Goal: Task Accomplishment & Management: Complete application form

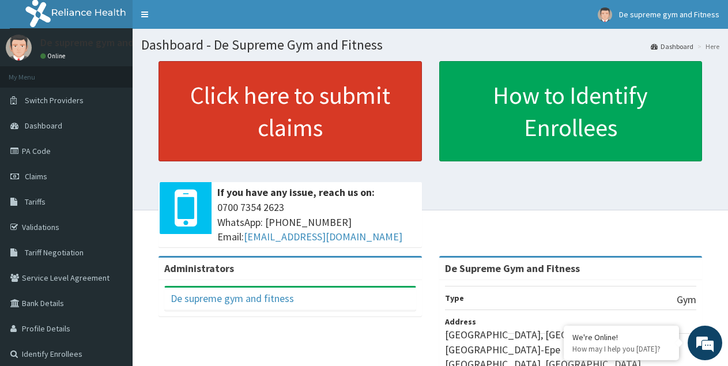
click at [287, 138] on link "Click here to submit claims" at bounding box center [289, 111] width 263 height 100
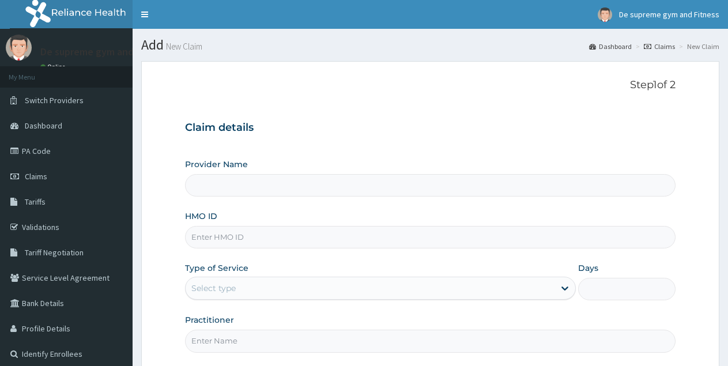
type input "De Supreme Gym and Fitness"
type input "1"
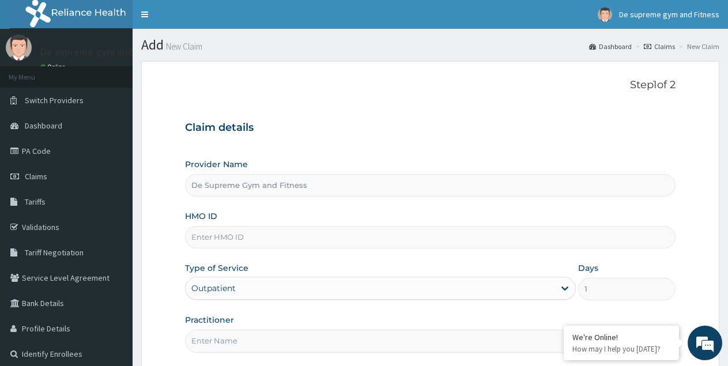
click at [232, 237] on input "HMO ID" at bounding box center [430, 237] width 490 height 22
click at [224, 240] on input "HMO ID" at bounding box center [430, 237] width 490 height 22
click at [222, 238] on input "HMO ID" at bounding box center [430, 237] width 490 height 22
click at [225, 236] on input "HMO ID" at bounding box center [430, 237] width 490 height 22
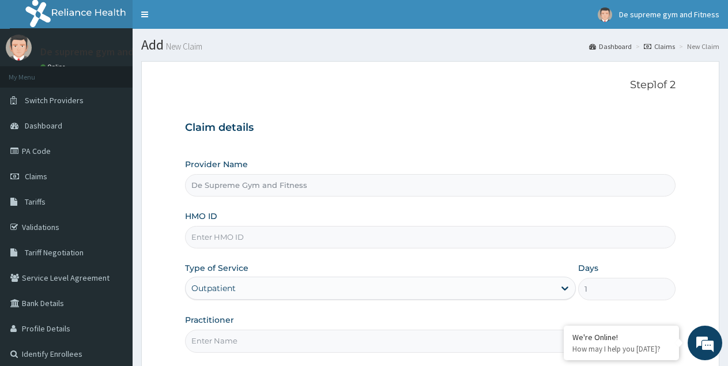
click at [226, 231] on input "HMO ID" at bounding box center [430, 237] width 490 height 22
click at [304, 239] on input "HMO ID" at bounding box center [430, 237] width 490 height 22
click at [338, 240] on input "HMO ID" at bounding box center [430, 237] width 490 height 22
click at [334, 240] on input "HMO ID" at bounding box center [430, 237] width 490 height 22
click at [262, 240] on input "HMO ID" at bounding box center [430, 237] width 490 height 22
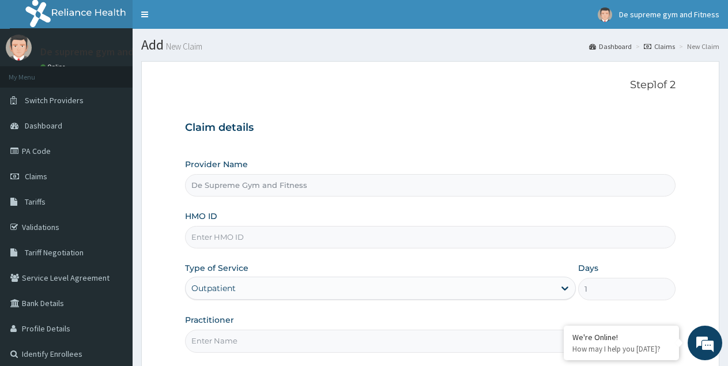
click at [265, 235] on input "HMO ID" at bounding box center [430, 237] width 490 height 22
click at [241, 236] on input "HMO ID" at bounding box center [430, 237] width 490 height 22
click at [236, 239] on input "HMO ID" at bounding box center [430, 237] width 490 height 22
click at [202, 239] on input "HMO ID" at bounding box center [430, 237] width 490 height 22
click at [247, 236] on input "HMO ID" at bounding box center [430, 237] width 490 height 22
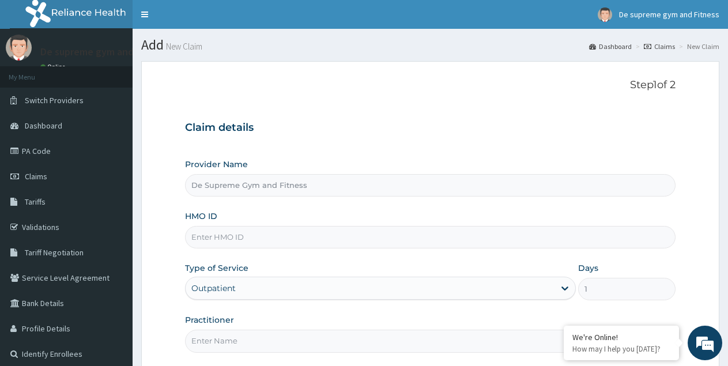
click at [244, 237] on input "HMO ID" at bounding box center [430, 237] width 490 height 22
click at [231, 239] on input "HMO ID" at bounding box center [430, 237] width 490 height 22
click at [212, 239] on input "HMO ID" at bounding box center [430, 237] width 490 height 22
click at [224, 236] on input "HMO ID" at bounding box center [430, 237] width 490 height 22
click at [195, 237] on input "HMO ID" at bounding box center [430, 237] width 490 height 22
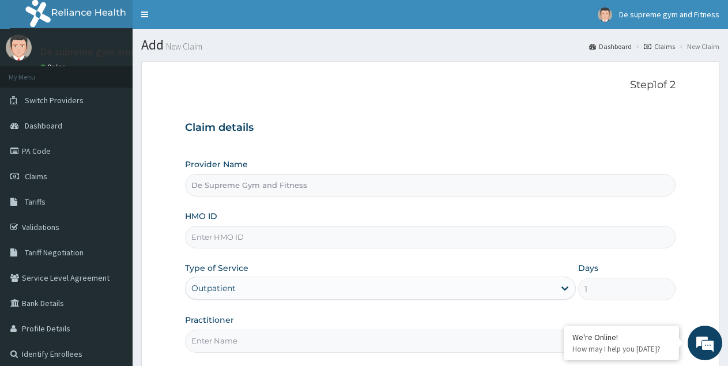
click at [401, 237] on input "HMO ID" at bounding box center [430, 237] width 490 height 22
click at [218, 237] on input "HMO ID" at bounding box center [430, 237] width 490 height 22
click at [158, 199] on form "Step 1 of 2 Claim details Provider Name De Supreme Gym and Fitness HMO ID Type …" at bounding box center [430, 248] width 578 height 375
click at [251, 237] on input "HMO ID" at bounding box center [430, 237] width 490 height 22
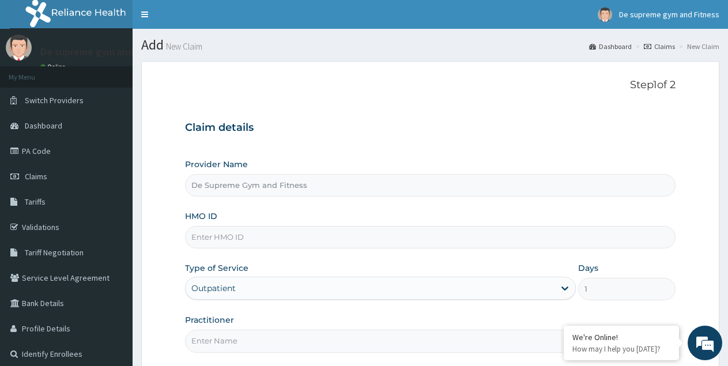
click at [247, 236] on input "HMO ID" at bounding box center [430, 237] width 490 height 22
click at [216, 241] on input "HMO ID" at bounding box center [430, 237] width 490 height 22
click at [214, 236] on input "HMO ID" at bounding box center [430, 237] width 490 height 22
type input "s"
click at [325, 184] on input "De Supreme Gym and Fitness" at bounding box center [430, 185] width 490 height 22
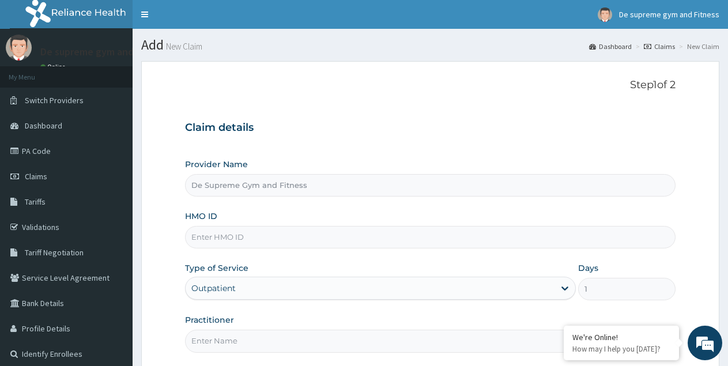
click at [233, 235] on input "HMO ID" at bounding box center [430, 237] width 490 height 22
click at [221, 237] on input "HMO ID" at bounding box center [430, 237] width 490 height 22
click at [199, 237] on input "HMO ID" at bounding box center [430, 237] width 490 height 22
click at [262, 236] on input "HMO ID" at bounding box center [430, 237] width 490 height 22
click at [233, 239] on input "HMO ID" at bounding box center [430, 237] width 490 height 22
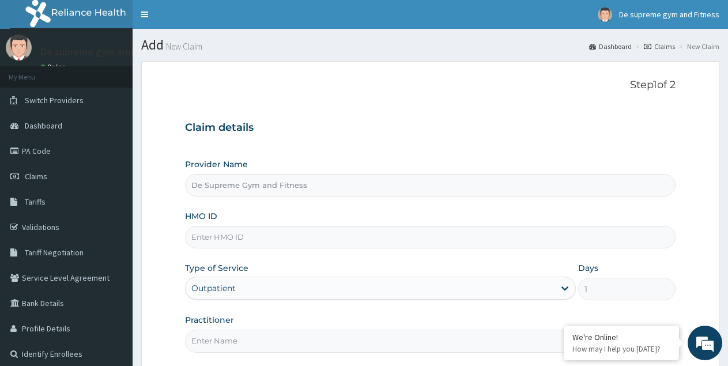
click at [206, 237] on input "HMO ID" at bounding box center [430, 237] width 490 height 22
click at [233, 239] on input "HMO ID" at bounding box center [430, 237] width 490 height 22
click at [233, 237] on input "HMO ID" at bounding box center [430, 237] width 490 height 22
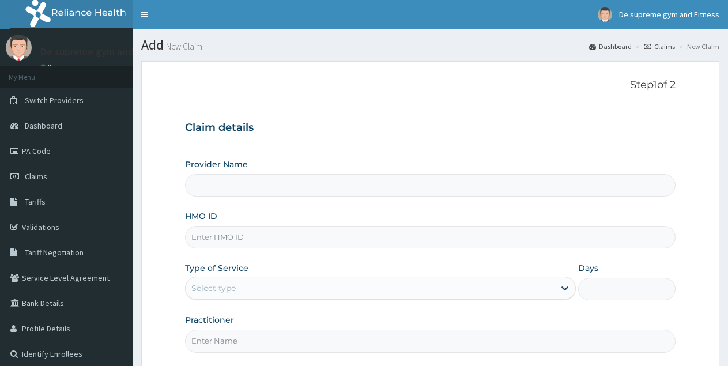
type input "De Supreme Gym and Fitness"
type input "1"
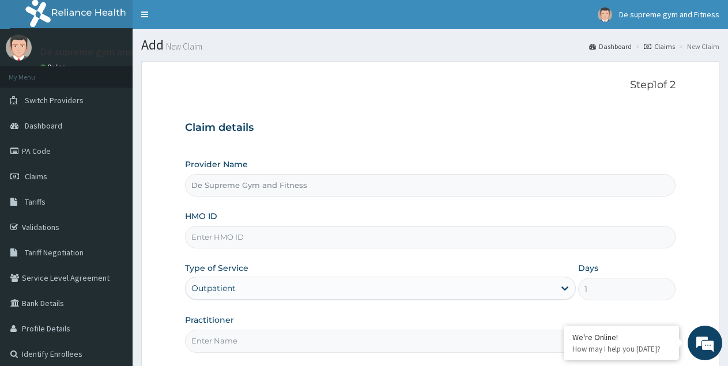
drag, startPoint x: 191, startPoint y: 236, endPoint x: 203, endPoint y: 235, distance: 12.2
click at [203, 235] on input "HMO ID" at bounding box center [430, 237] width 490 height 22
click at [243, 236] on input "HMO ID" at bounding box center [430, 237] width 490 height 22
click at [192, 236] on input "HMO ID" at bounding box center [430, 237] width 490 height 22
click at [194, 237] on input "HMO ID" at bounding box center [430, 237] width 490 height 22
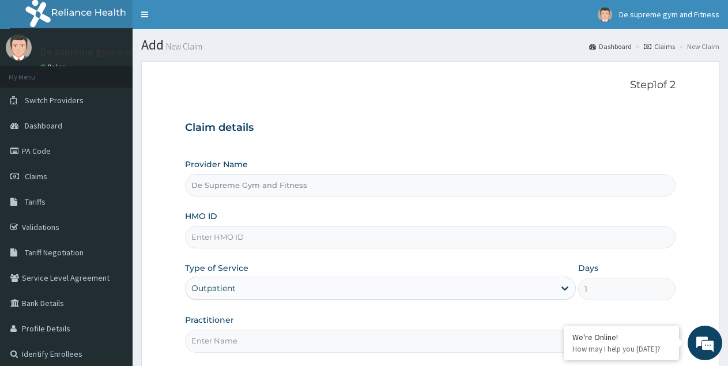
click at [197, 237] on input "HMO ID" at bounding box center [430, 237] width 490 height 22
click at [205, 233] on input "HMO ID" at bounding box center [430, 237] width 490 height 22
click at [197, 236] on input "HMO ID" at bounding box center [430, 237] width 490 height 22
click at [210, 239] on input "HMO ID" at bounding box center [430, 237] width 490 height 22
click at [216, 236] on input "HMO ID" at bounding box center [430, 237] width 490 height 22
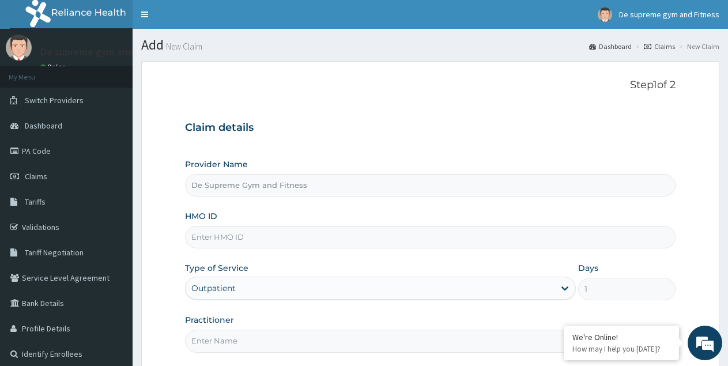
click at [213, 238] on input "HMO ID" at bounding box center [430, 237] width 490 height 22
click at [235, 236] on input "HMO ID" at bounding box center [430, 237] width 490 height 22
click at [244, 237] on input "HMO ID" at bounding box center [430, 237] width 490 height 22
click at [206, 225] on div "HMO ID" at bounding box center [430, 229] width 490 height 38
click at [199, 236] on input "HMO ID" at bounding box center [430, 237] width 490 height 22
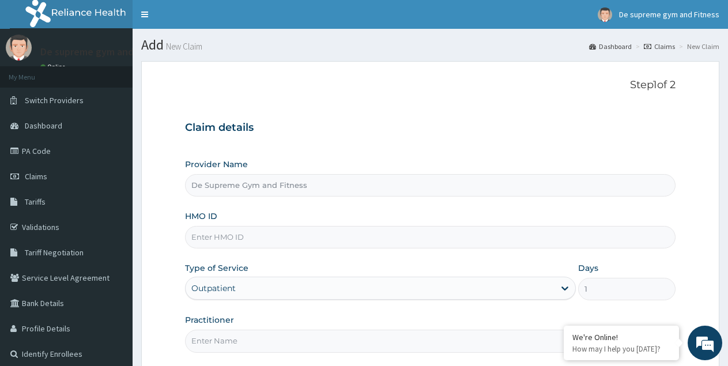
click at [213, 239] on input "HMO ID" at bounding box center [430, 237] width 490 height 22
type input "c"
click at [250, 238] on input "HMO ID" at bounding box center [430, 237] width 490 height 22
click at [252, 232] on input "HMO ID" at bounding box center [430, 237] width 490 height 22
click at [249, 232] on input "HMO ID" at bounding box center [430, 237] width 490 height 22
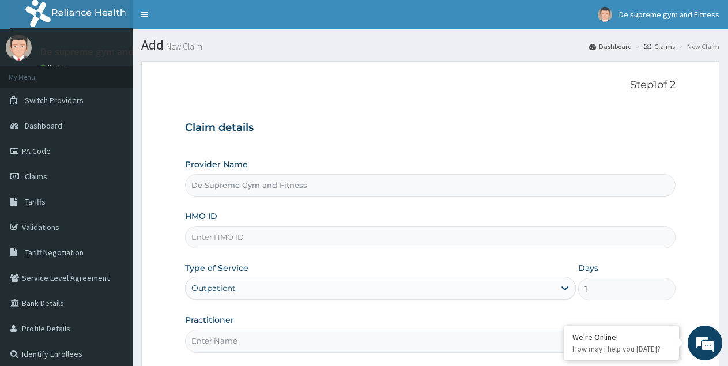
click at [209, 236] on input "HMO ID" at bounding box center [430, 237] width 490 height 22
click at [207, 238] on input "HMO ID" at bounding box center [430, 237] width 490 height 22
type input "BRI/10253/A"
click at [232, 289] on div "Outpatient" at bounding box center [380, 288] width 390 height 23
click at [244, 339] on input "Practitioner" at bounding box center [430, 341] width 490 height 22
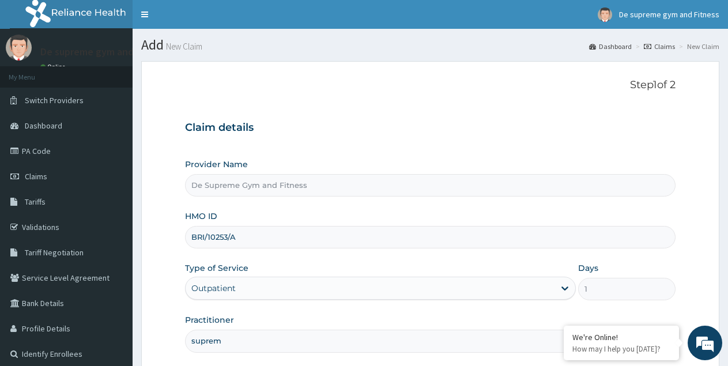
type input "supreme"
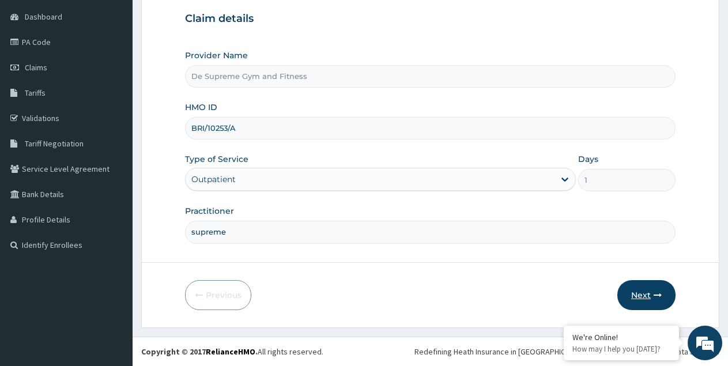
click at [639, 286] on button "Next" at bounding box center [646, 295] width 58 height 30
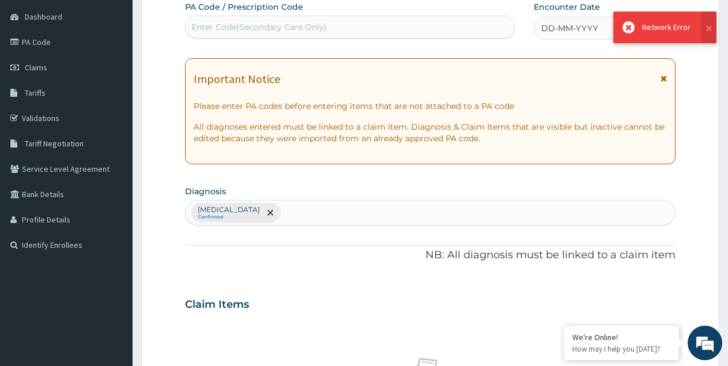
click at [242, 32] on div "Enter Code(Secondary Care Only)" at bounding box center [258, 27] width 135 height 12
click at [241, 30] on div "Enter Code(Secondary Care Only)" at bounding box center [258, 27] width 135 height 12
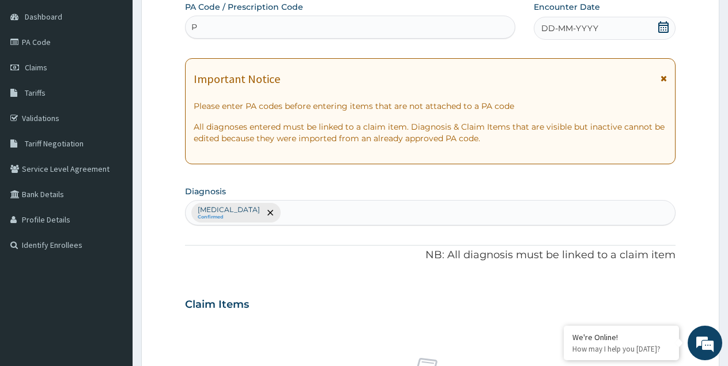
type input "P"
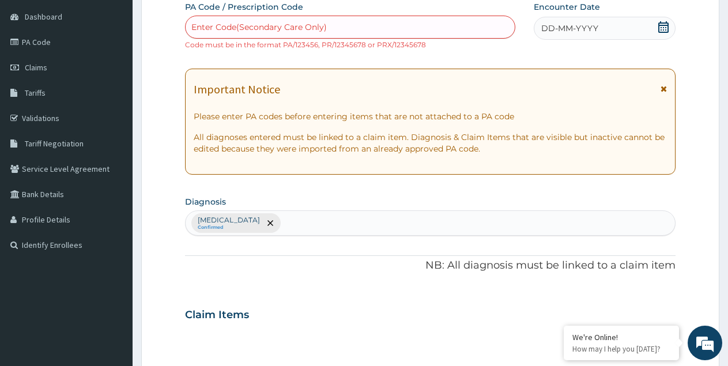
click at [628, 26] on div "Network Error" at bounding box center [665, 36] width 86 height 32
click at [627, 27] on div "Network Error" at bounding box center [665, 36] width 86 height 32
click at [318, 21] on div "Enter Code(Secondary Care Only)" at bounding box center [350, 27] width 329 height 18
click at [317, 22] on div "Enter Code(Secondary Care Only)" at bounding box center [258, 27] width 135 height 12
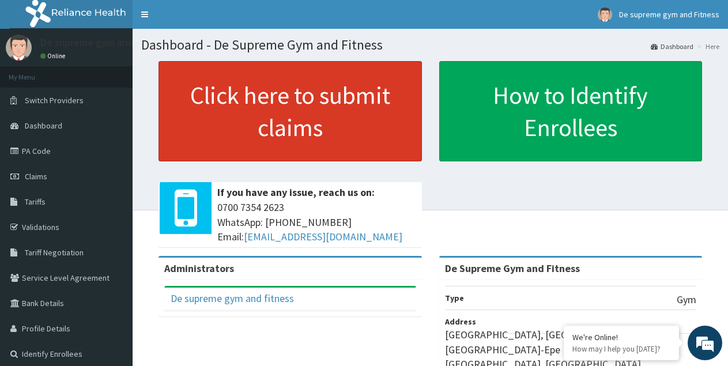
click at [289, 125] on link "Click here to submit claims" at bounding box center [289, 111] width 263 height 100
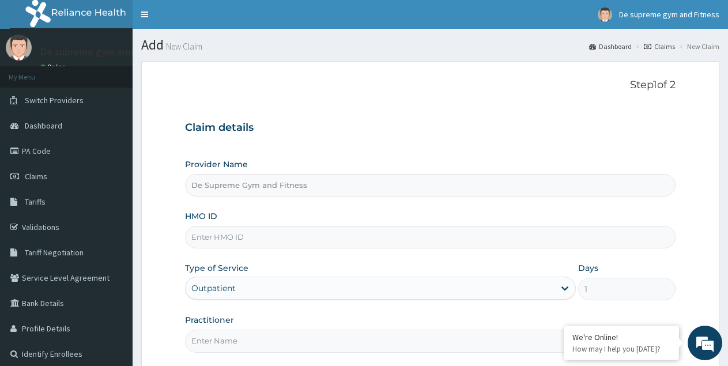
click at [231, 238] on input "HMO ID" at bounding box center [430, 237] width 490 height 22
click at [263, 238] on input "HMO ID" at bounding box center [430, 237] width 490 height 22
